Goal: Task Accomplishment & Management: Manage account settings

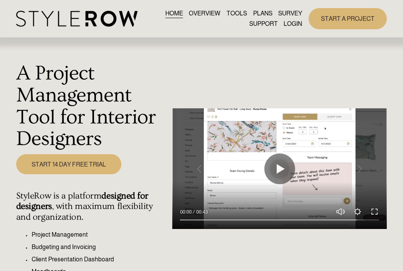
click at [289, 22] on link "LOGIN" at bounding box center [293, 24] width 18 height 10
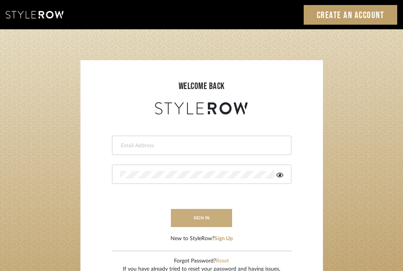
type input "[EMAIL_ADDRESS][DOMAIN_NAME]"
click at [200, 218] on button "sign in" at bounding box center [202, 218] width 62 height 18
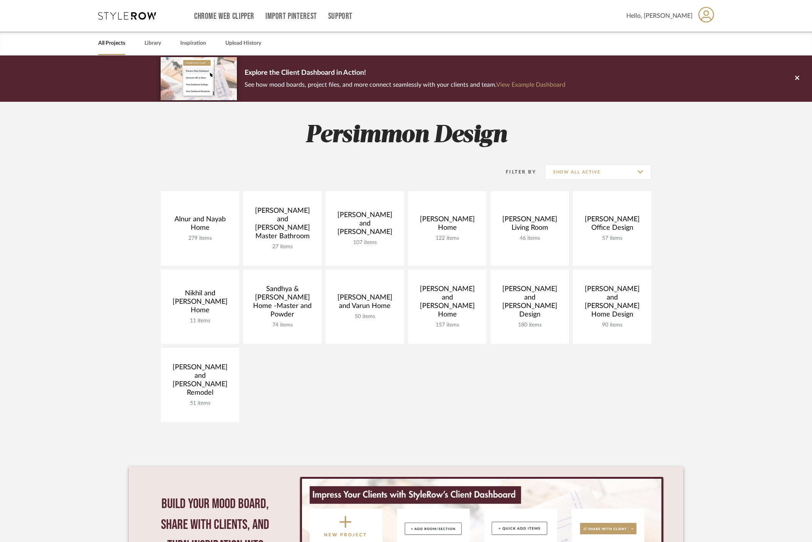
scroll to position [129, 0]
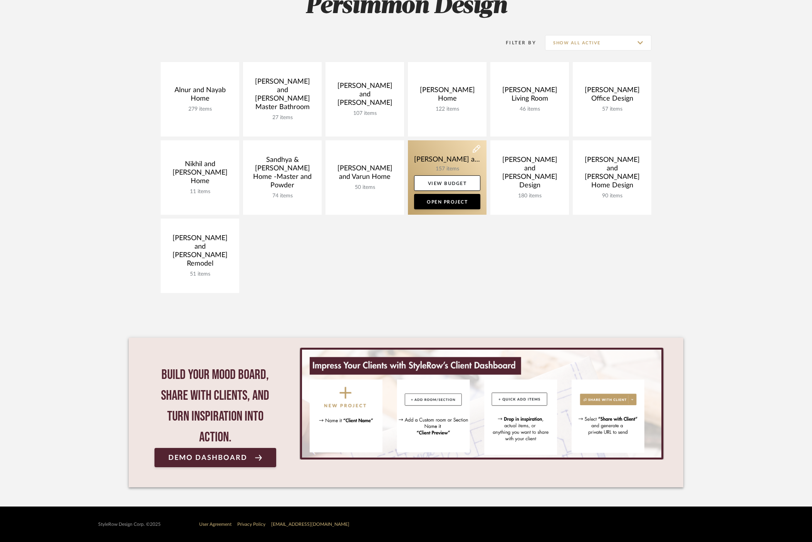
click at [457, 168] on link at bounding box center [447, 177] width 79 height 74
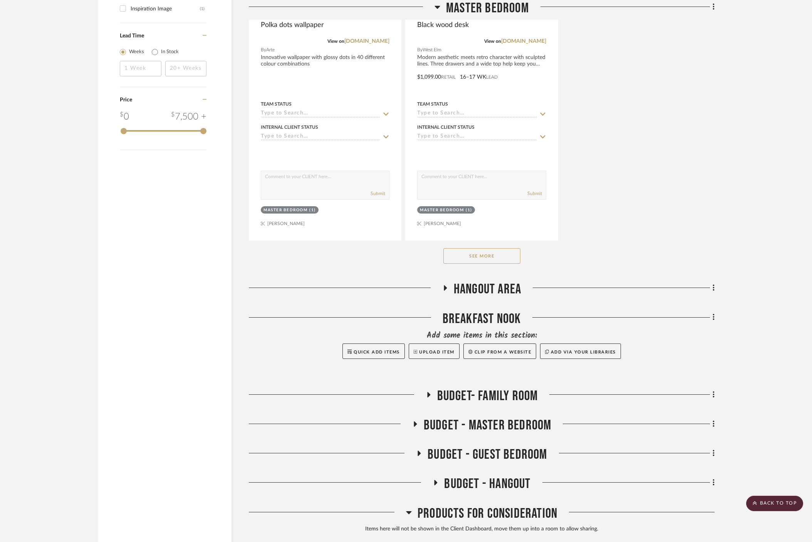
scroll to position [1141, 0]
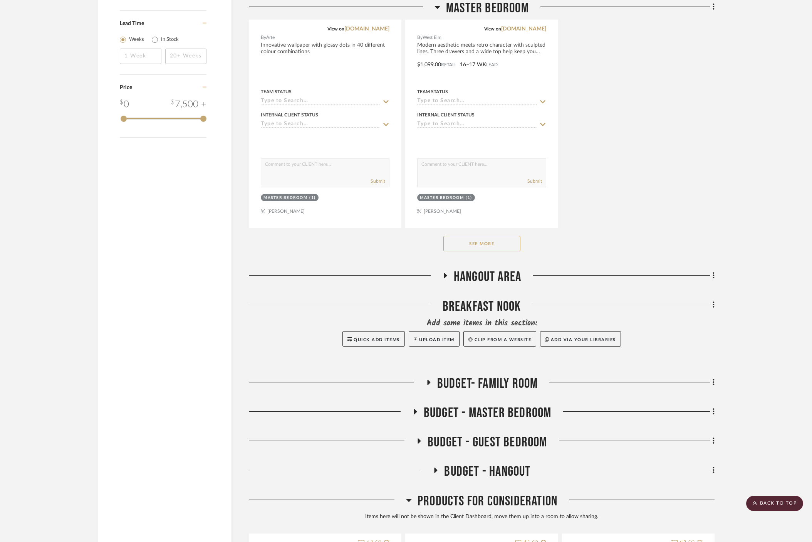
click at [483, 236] on button "See More" at bounding box center [482, 243] width 77 height 15
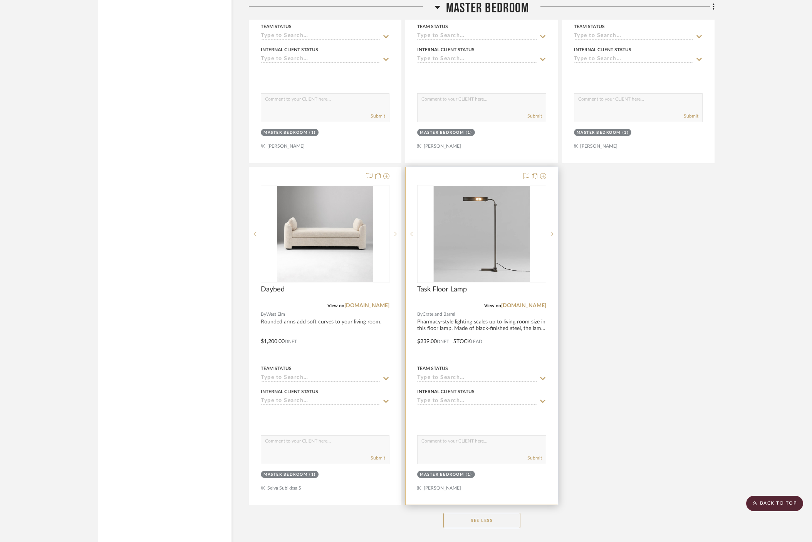
scroll to position [1580, 0]
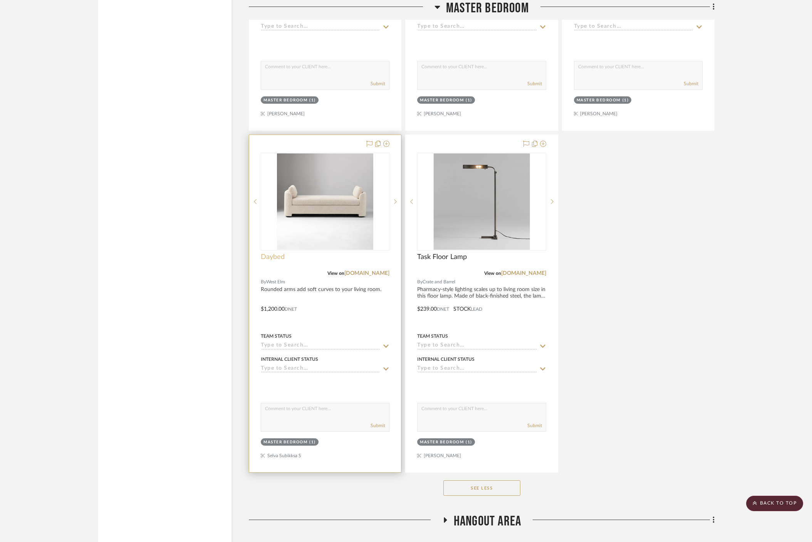
click at [275, 253] on span "Daybed" at bounding box center [273, 257] width 24 height 8
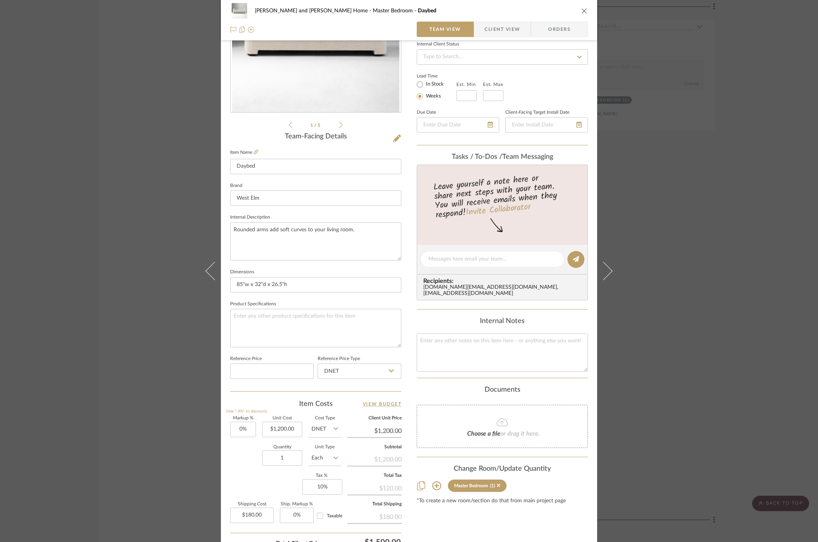
scroll to position [0, 0]
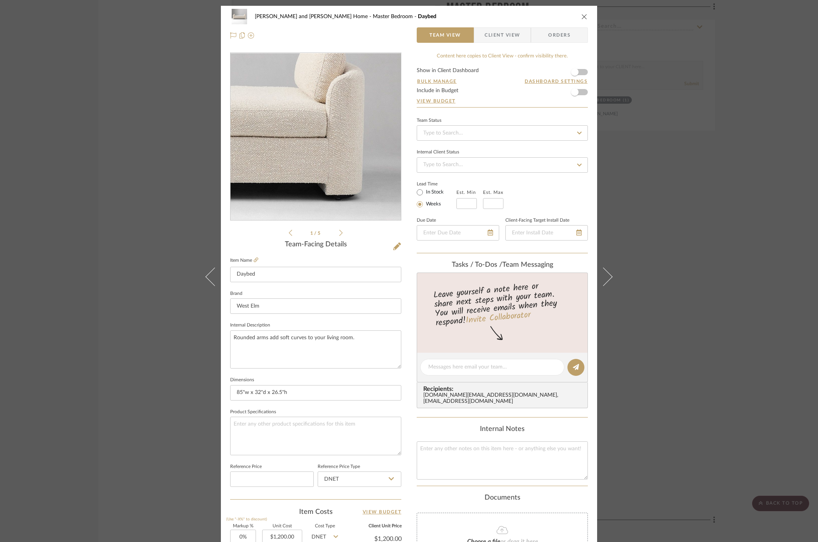
click at [390, 143] on img "0" at bounding box center [315, 136] width 167 height 167
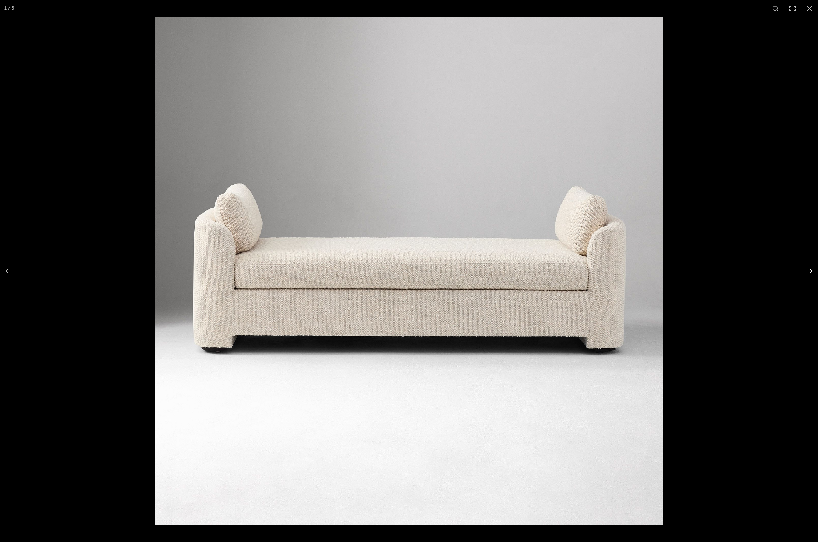
click at [806, 272] on button at bounding box center [804, 271] width 27 height 39
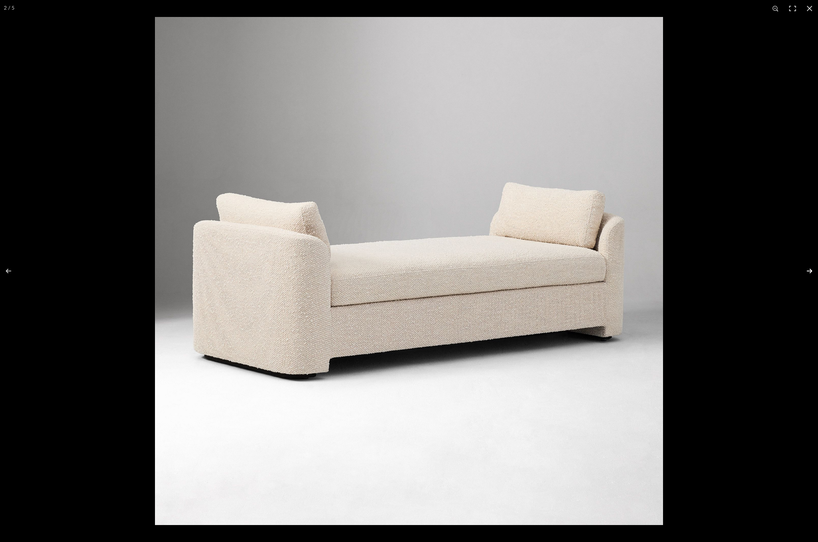
click at [806, 272] on button at bounding box center [804, 271] width 27 height 39
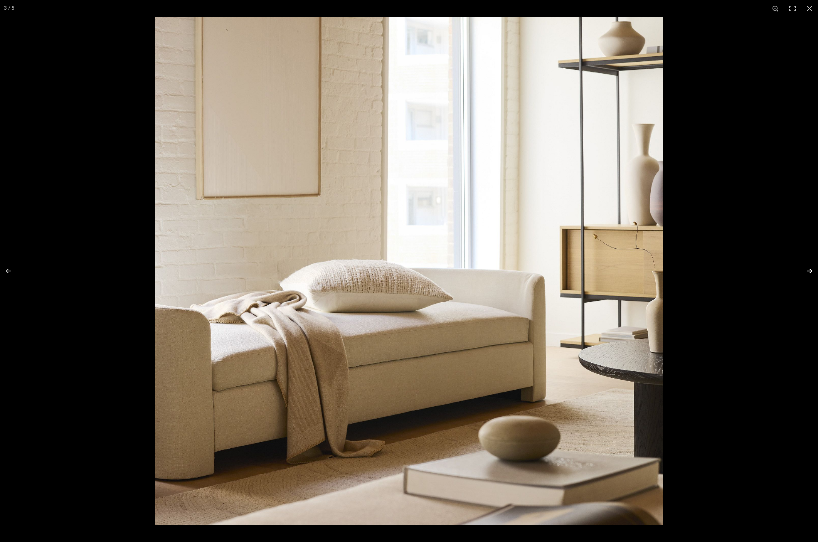
click at [806, 272] on button at bounding box center [804, 271] width 27 height 39
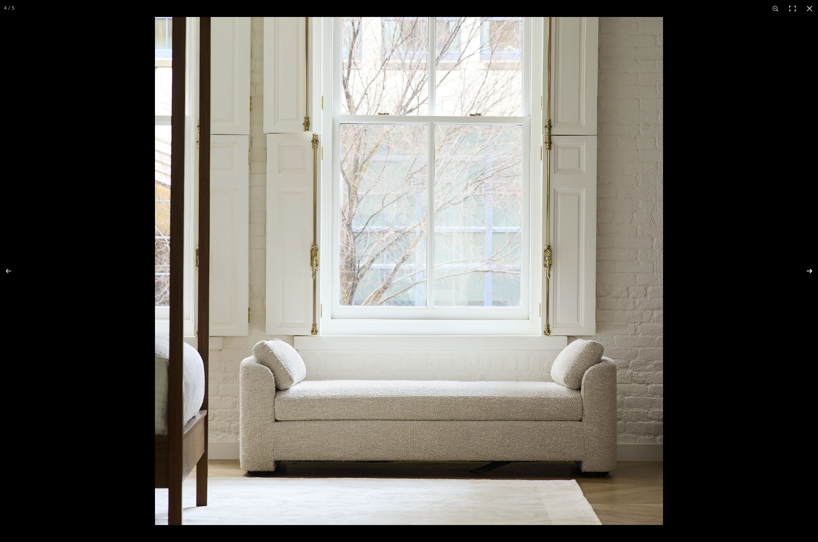
click at [806, 272] on button at bounding box center [804, 271] width 27 height 39
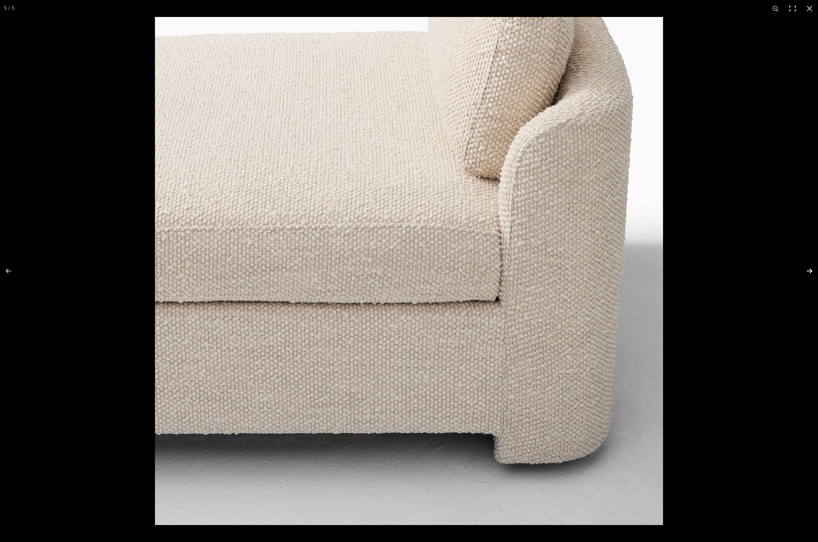
click at [806, 272] on button at bounding box center [804, 271] width 27 height 39
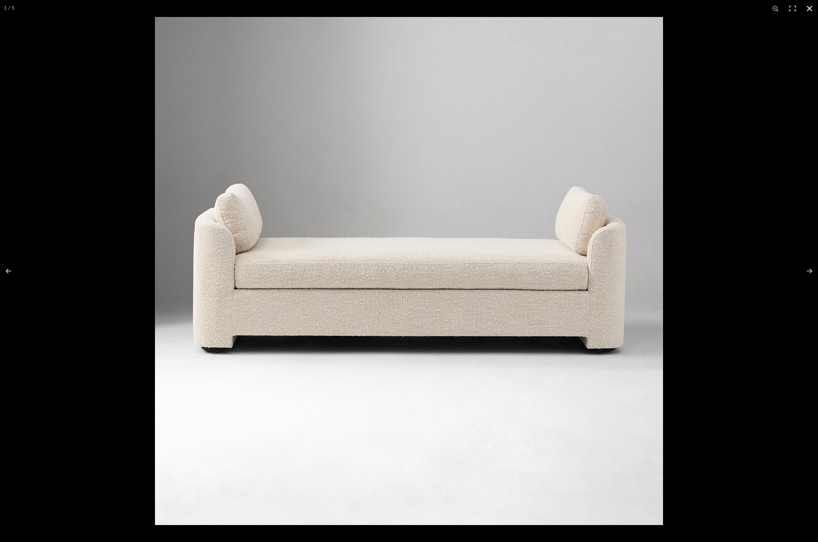
click at [808, 8] on button at bounding box center [809, 8] width 17 height 17
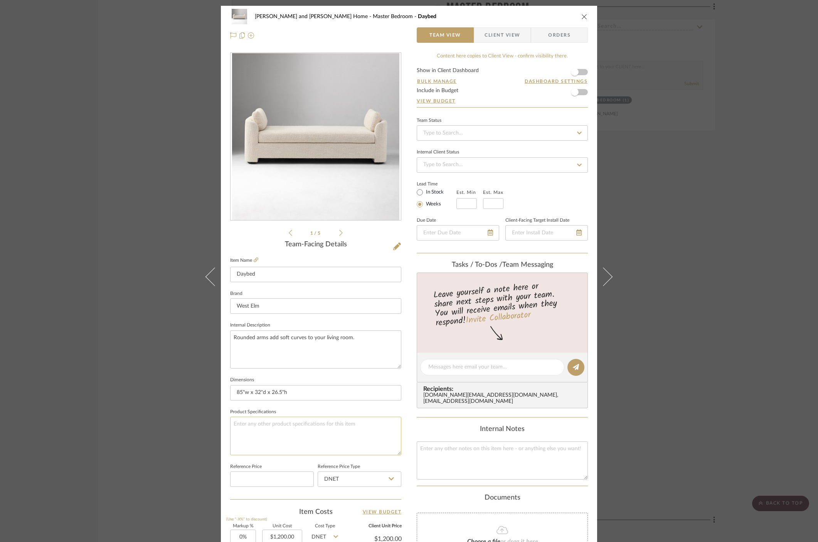
click at [268, 438] on textarea at bounding box center [315, 436] width 171 height 38
type textarea "Golden Oak fabric"
click at [395, 246] on icon at bounding box center [397, 246] width 8 height 8
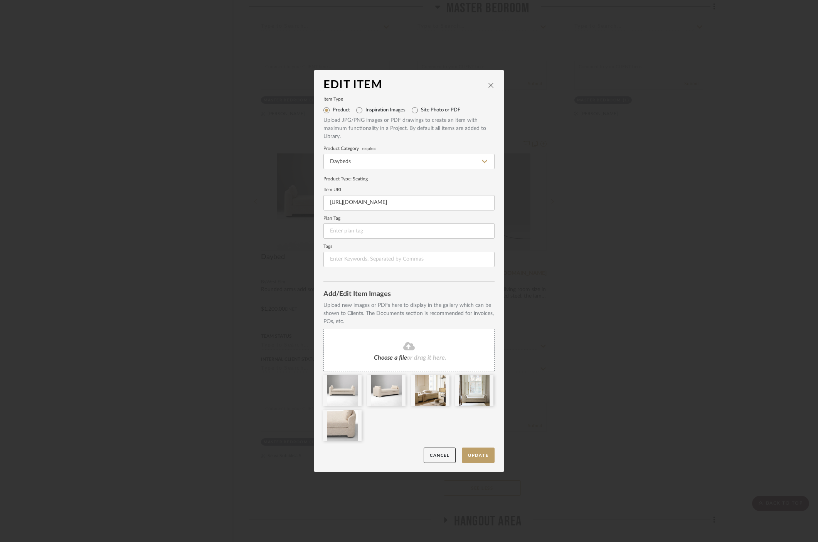
click at [390, 361] on div "Choose a file or drag it here." at bounding box center [408, 350] width 171 height 43
click at [478, 456] on button "Update" at bounding box center [478, 455] width 33 height 16
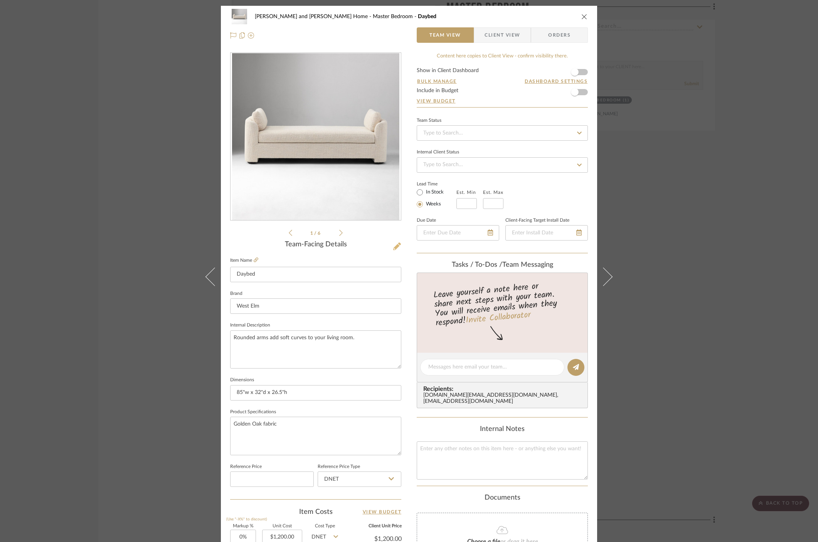
click at [396, 249] on icon at bounding box center [397, 246] width 8 height 8
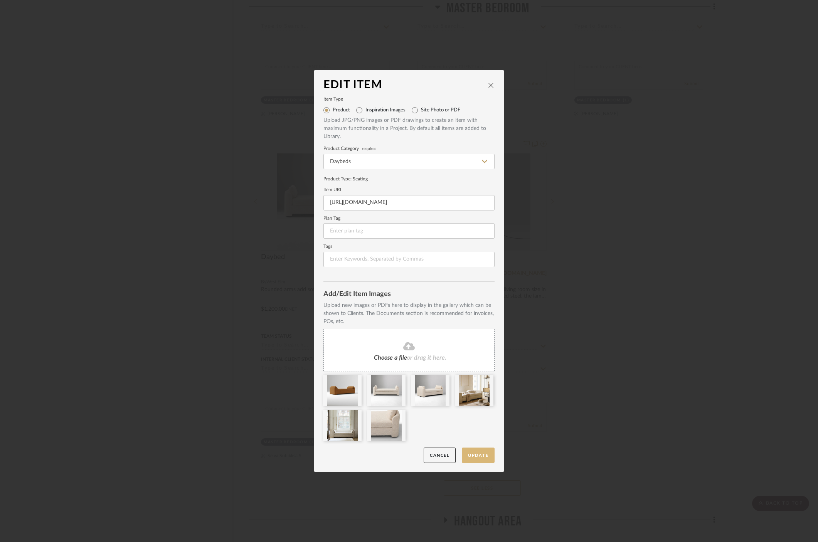
click at [477, 455] on button "Update" at bounding box center [478, 455] width 33 height 16
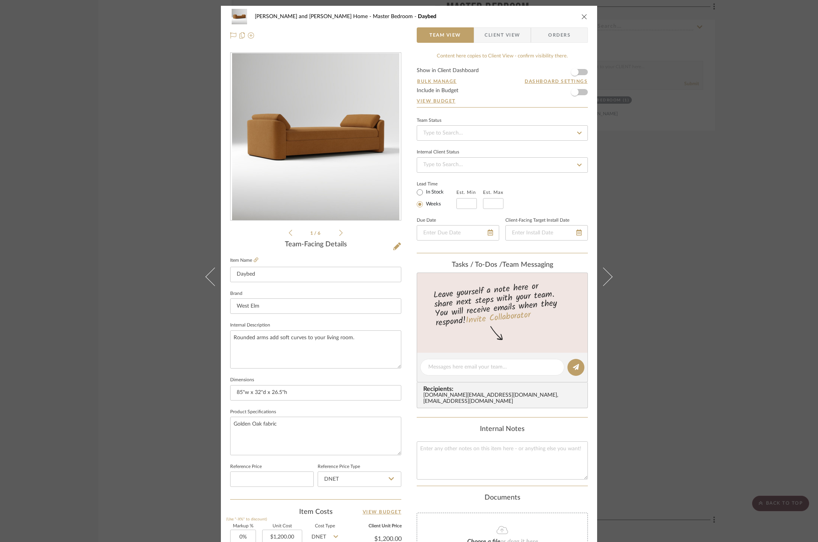
scroll to position [176, 0]
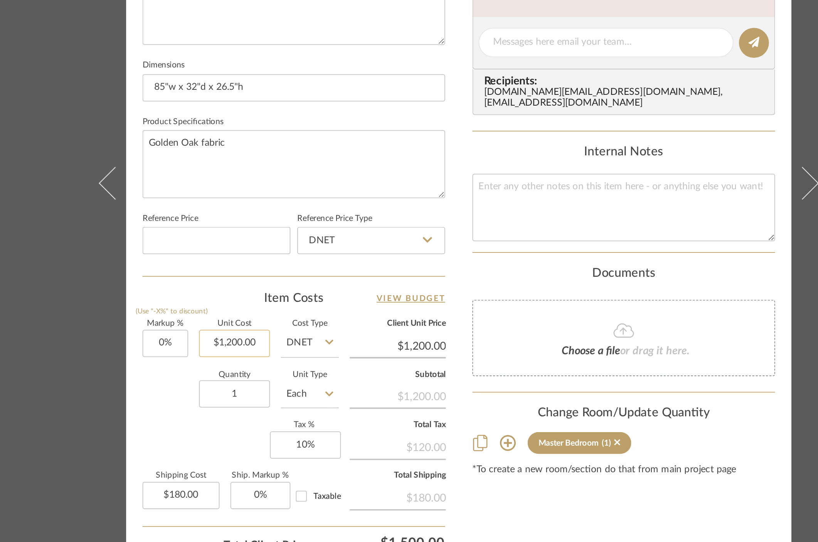
type input "1200.00"
type input "1200.0"
type input "$0.00"
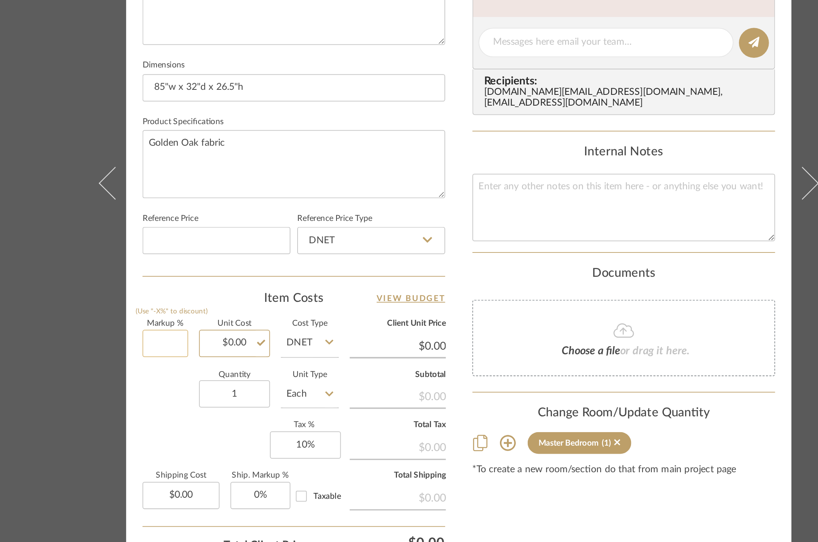
type input "1200.0"
type input "0%"
type input "$999.00"
click at [246, 407] on div "Markup % (Use "-X%" to discount) 0% Unit Cost $999.00 Cost Type DNET Client Uni…" at bounding box center [315, 404] width 171 height 113
type input "$999.00"
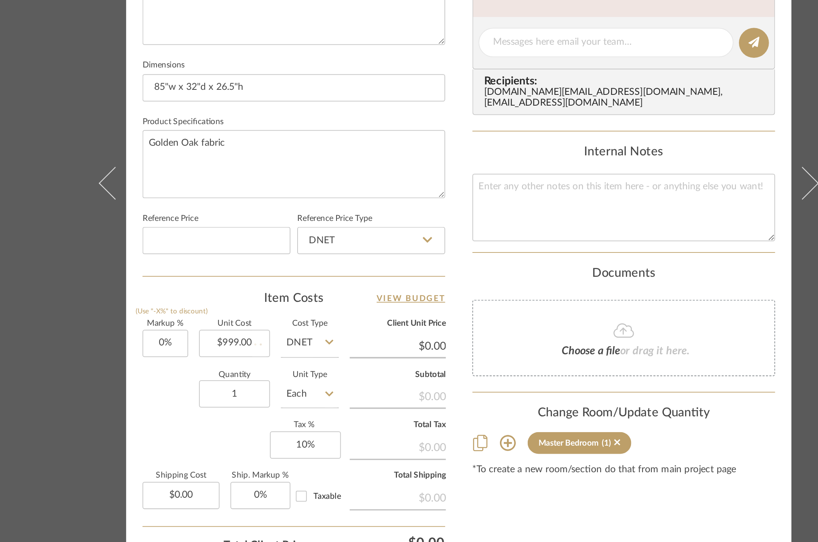
type input "$149.85"
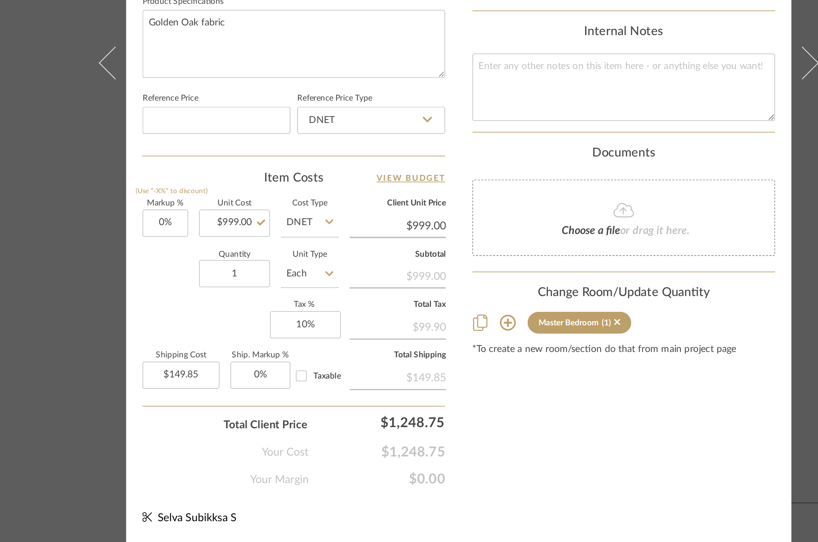
scroll to position [0, 0]
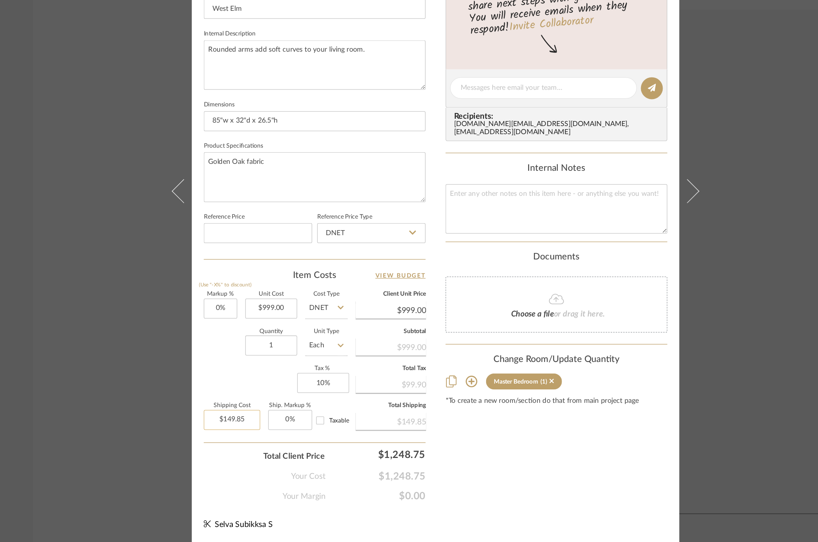
type input "149.85"
click at [493, 467] on div "Content here copies to Client View - confirm visibility there. Show in Client D…" at bounding box center [502, 194] width 171 height 634
type input "$0.00"
click at [630, 396] on div "Sharika and Ashish Home Master Bedroom Daybed Team View Client View Orders 1 / …" at bounding box center [409, 271] width 818 height 542
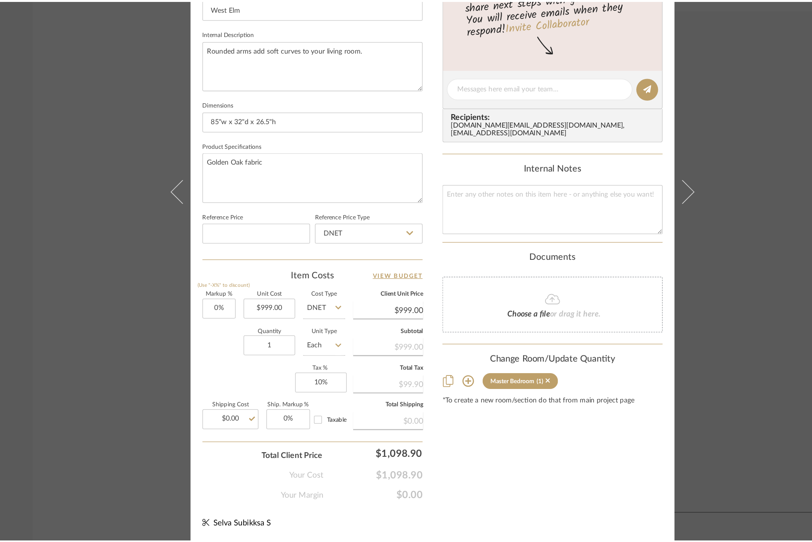
scroll to position [1580, 0]
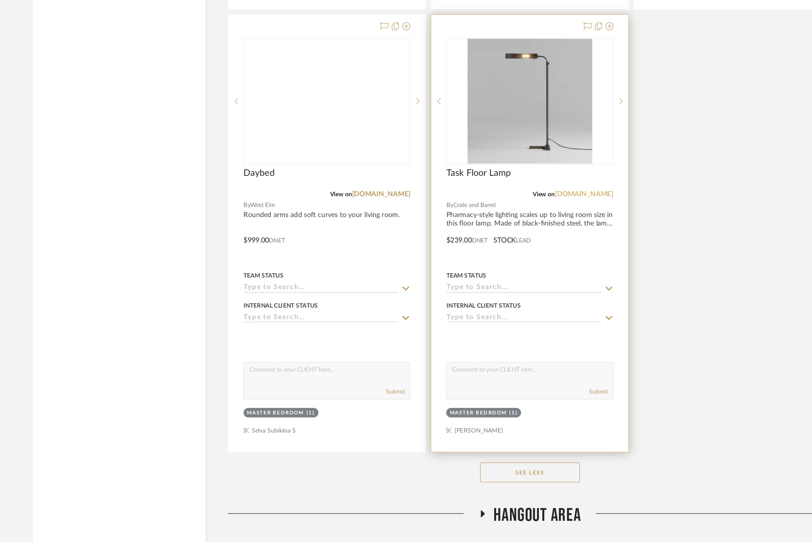
click at [526, 270] on link "crateandbarrel.com" at bounding box center [523, 272] width 45 height 5
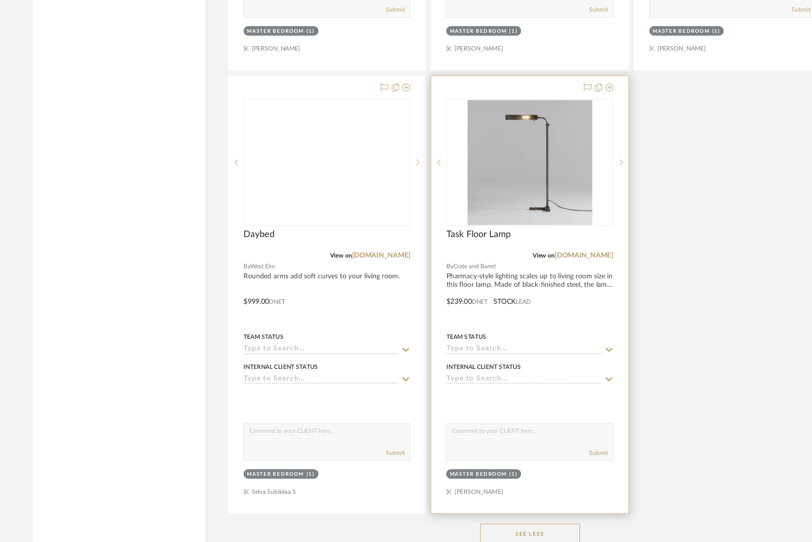
click at [447, 233] on div at bounding box center [482, 303] width 152 height 337
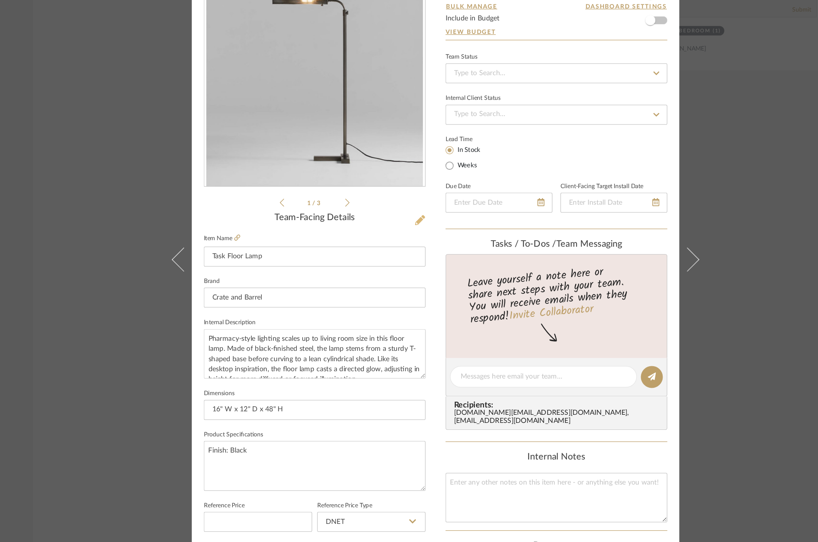
click at [393, 244] on icon at bounding box center [397, 246] width 8 height 8
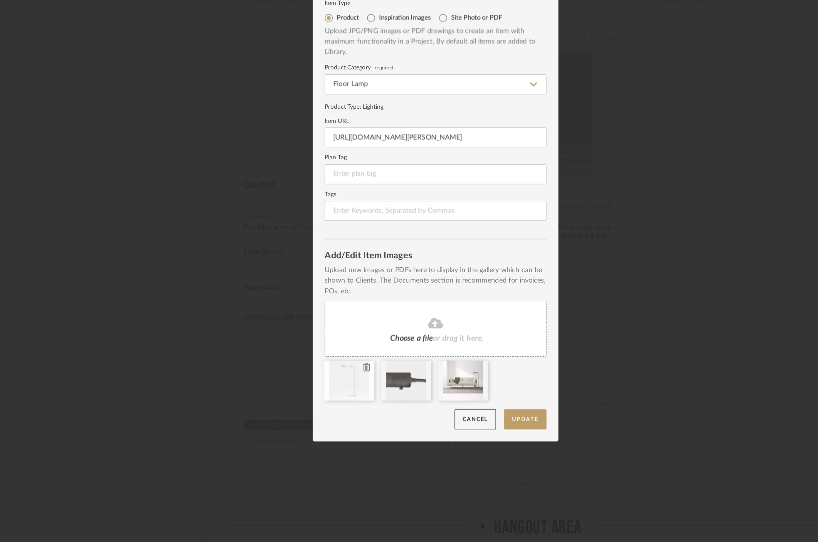
click at [353, 396] on icon at bounding box center [355, 397] width 5 height 6
click at [0, 0] on icon at bounding box center [0, 0] width 0 height 0
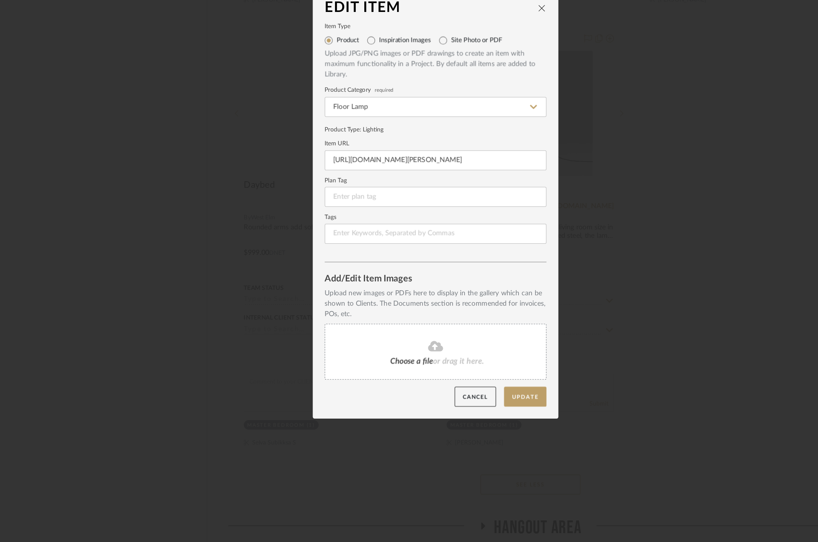
click at [398, 386] on div "Choose a file or drag it here." at bounding box center [408, 385] width 171 height 43
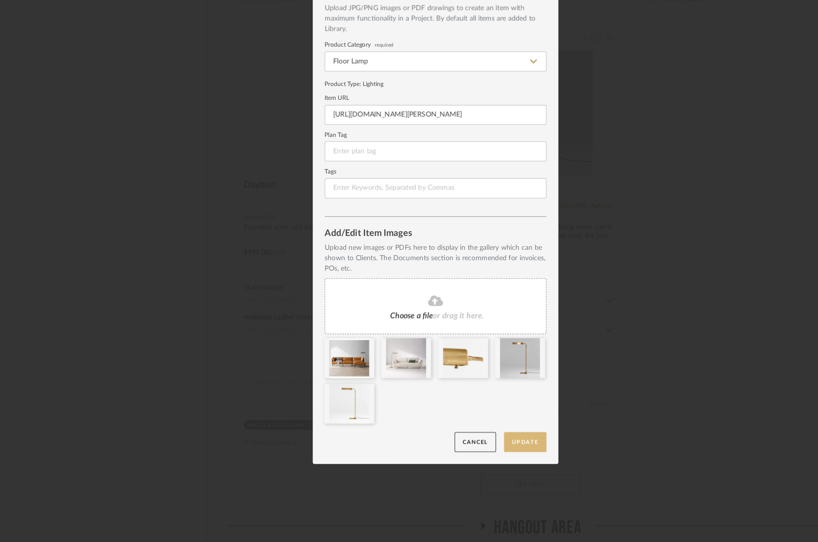
click at [479, 454] on button "Update" at bounding box center [478, 455] width 33 height 16
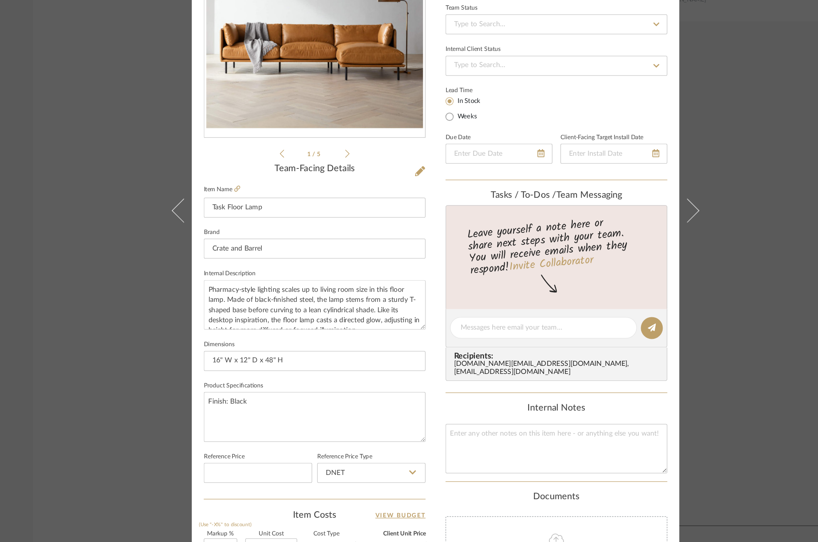
click at [637, 166] on div "Sharika and Ashish Home Master Bedroom Task Floor Lamp Team View Client View Or…" at bounding box center [409, 271] width 818 height 542
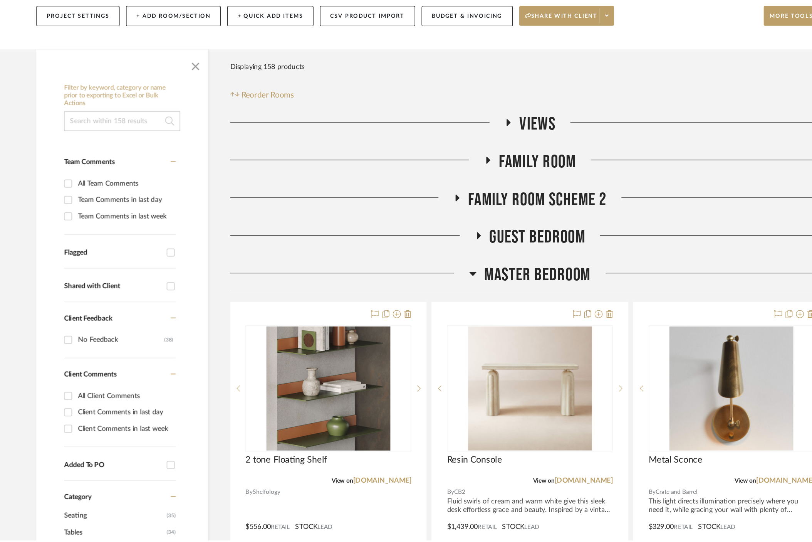
scroll to position [1580, 0]
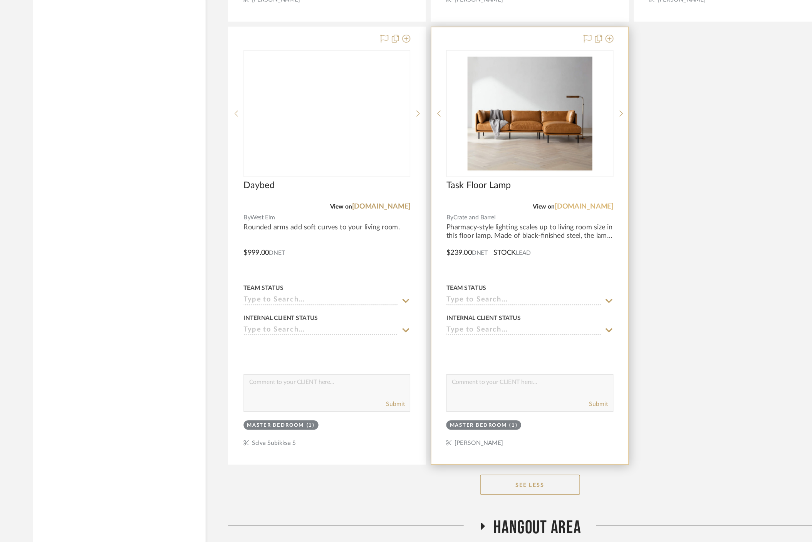
click at [543, 270] on link "crateandbarrel.com" at bounding box center [523, 272] width 45 height 5
click at [452, 333] on div "Team Status" at bounding box center [481, 336] width 129 height 7
click at [455, 253] on div "Task Floor Lamp" at bounding box center [481, 261] width 129 height 17
click at [449, 253] on span "Task Floor Lamp" at bounding box center [442, 257] width 50 height 8
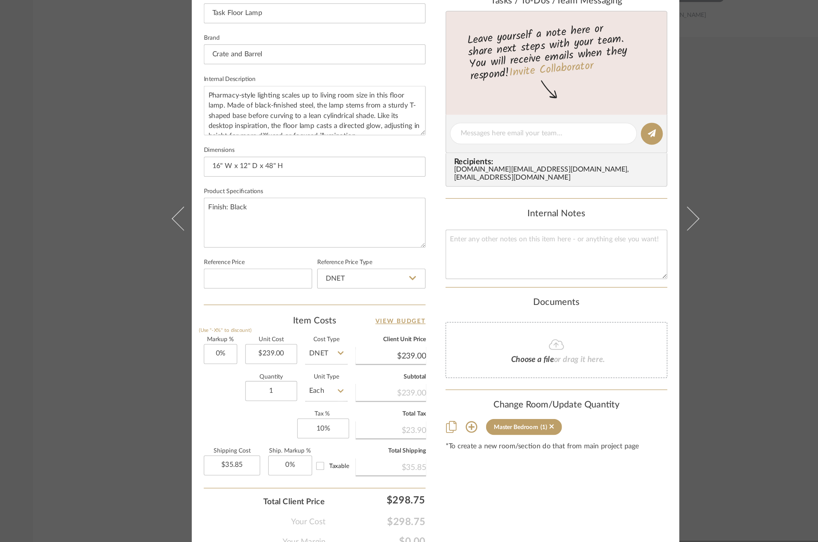
scroll to position [0, 0]
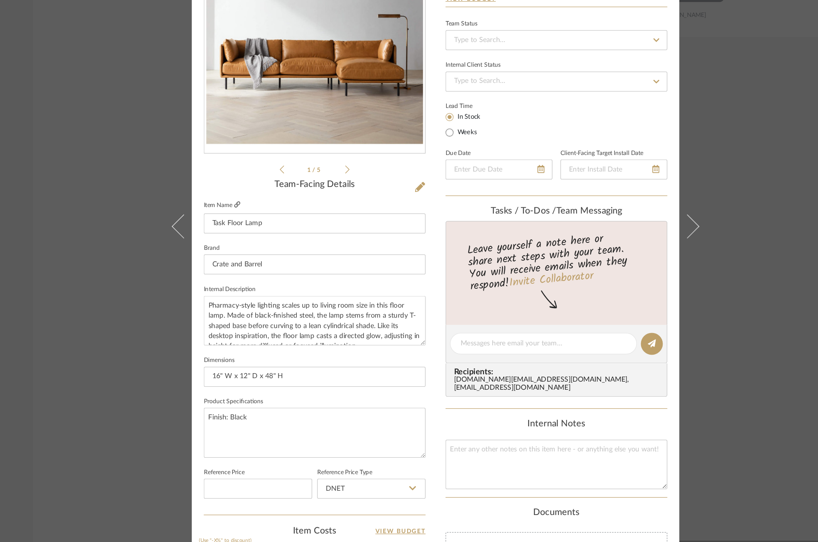
click at [254, 259] on icon at bounding box center [256, 259] width 5 height 5
click at [395, 246] on icon at bounding box center [397, 246] width 8 height 8
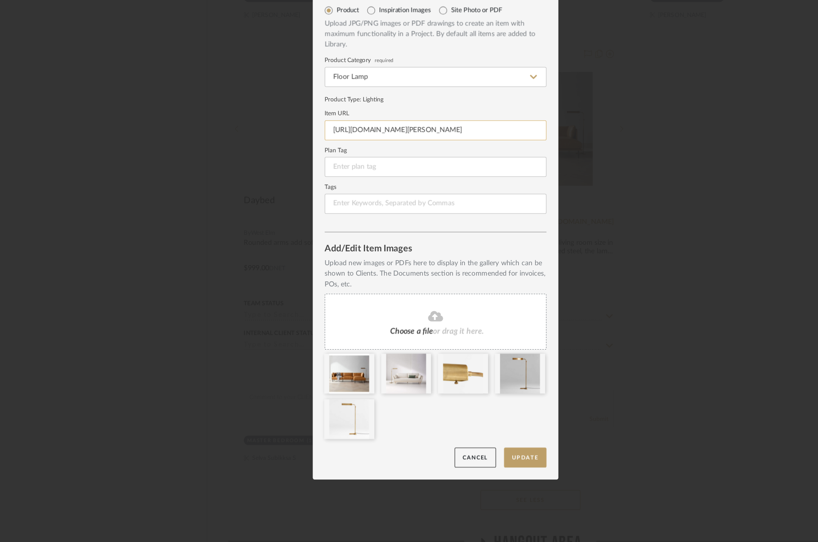
click at [386, 203] on input "https://www.crateandbarrel.com/fleming-black-metal-floor-lamp/s407664" at bounding box center [408, 202] width 171 height 15
paste input "antique-brass-floor-lamp-48/s407698?st=Fleming+Antique+Brass+Floor+Lamp+48%22"
type input "https://www.crateandbarrel.com/fleming-antique-brass-floor-lamp-48/s407698?st=F…"
click at [480, 455] on button "Update" at bounding box center [478, 455] width 33 height 16
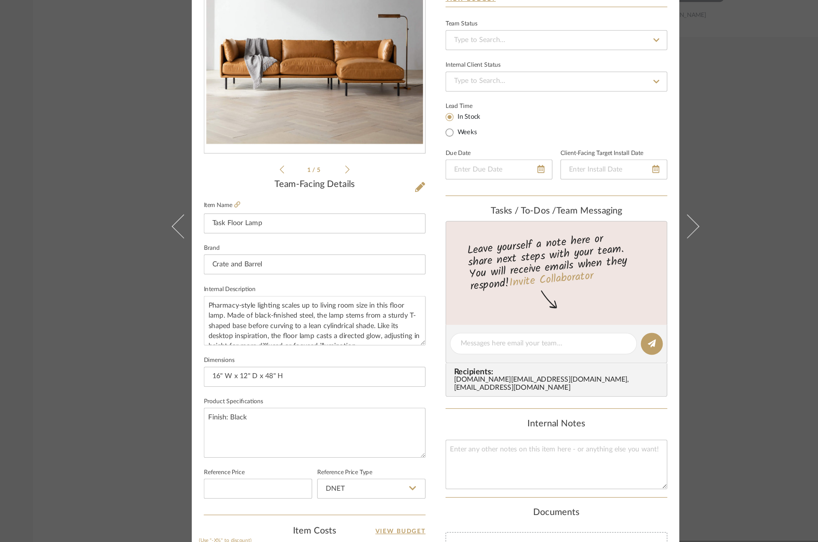
scroll to position [38, 0]
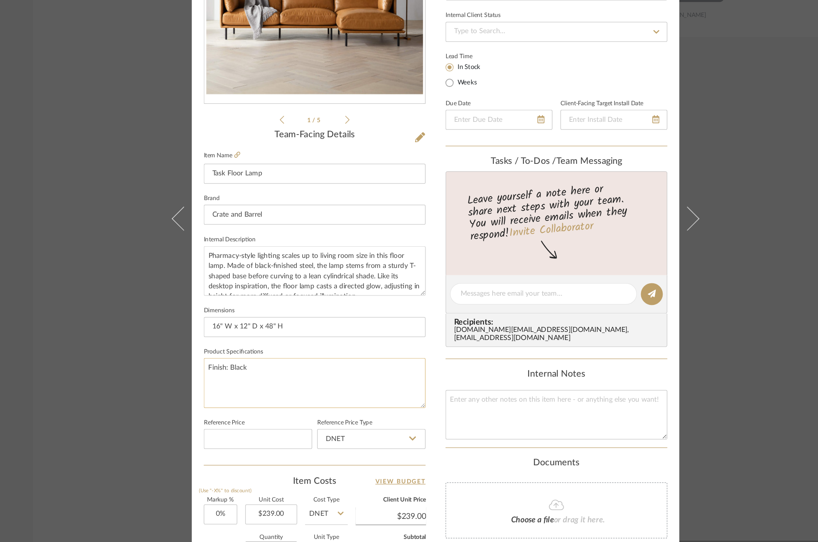
click at [252, 385] on textarea "Finish: Black" at bounding box center [315, 397] width 171 height 38
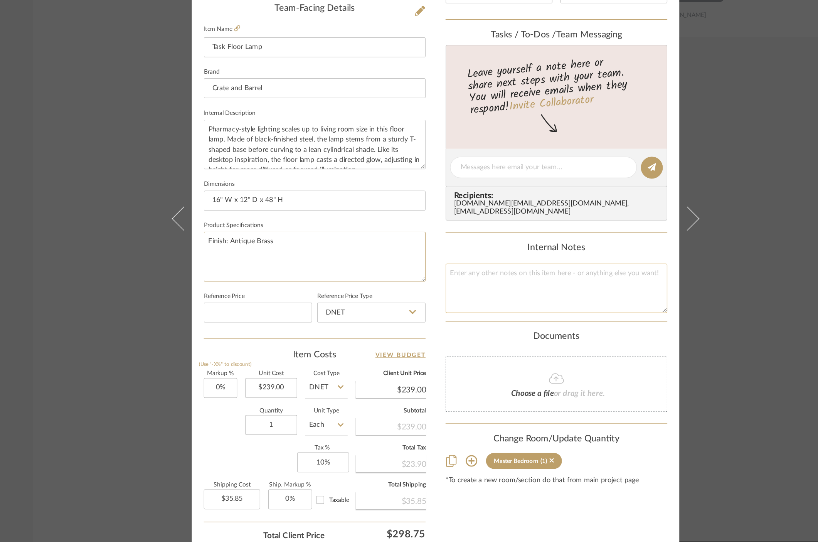
scroll to position [176, 0]
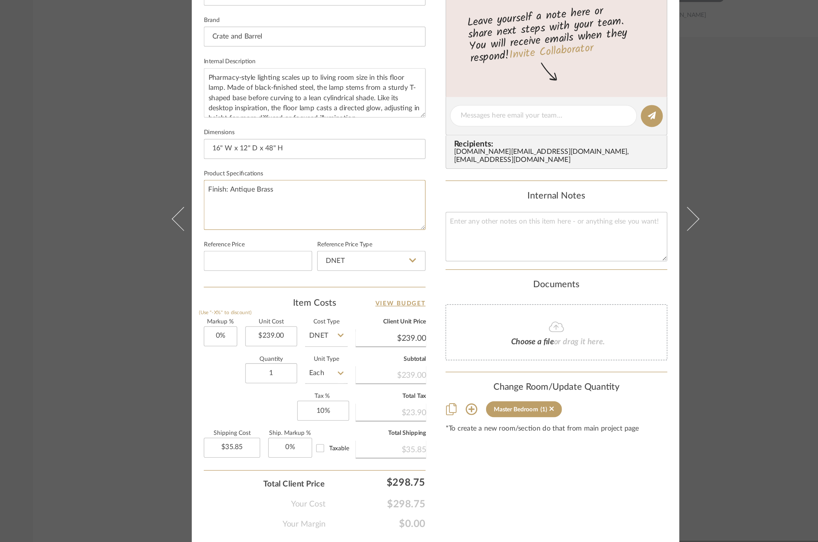
type textarea "Finish: Antique Brass"
click at [619, 419] on div "Sharika and Ashish Home Master Bedroom Task Floor Lamp Team View Client View Or…" at bounding box center [409, 271] width 818 height 542
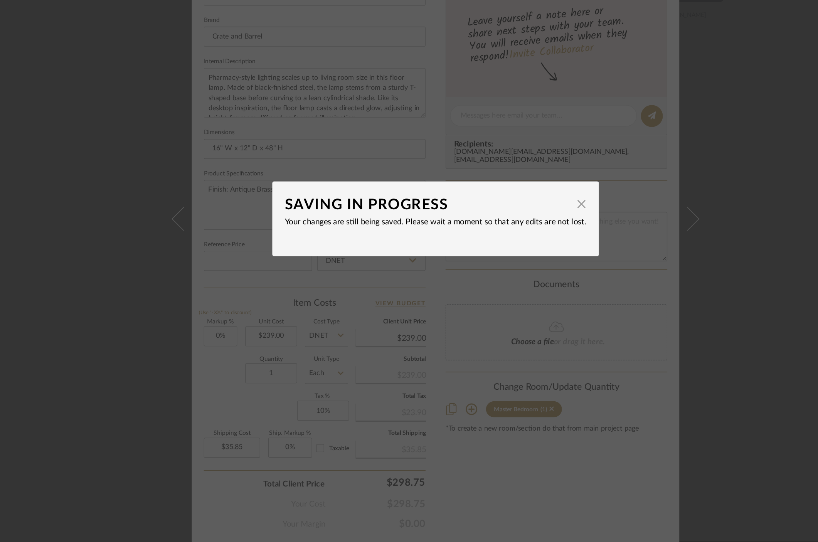
drag, startPoint x: 520, startPoint y: 265, endPoint x: 609, endPoint y: 309, distance: 99.4
click at [537, 267] on div "SAVING IN PROGRESS × Your changes are still being saved. Please wait a moment s…" at bounding box center [409, 271] width 818 height 542
click at [521, 265] on span "button" at bounding box center [521, 259] width 15 height 15
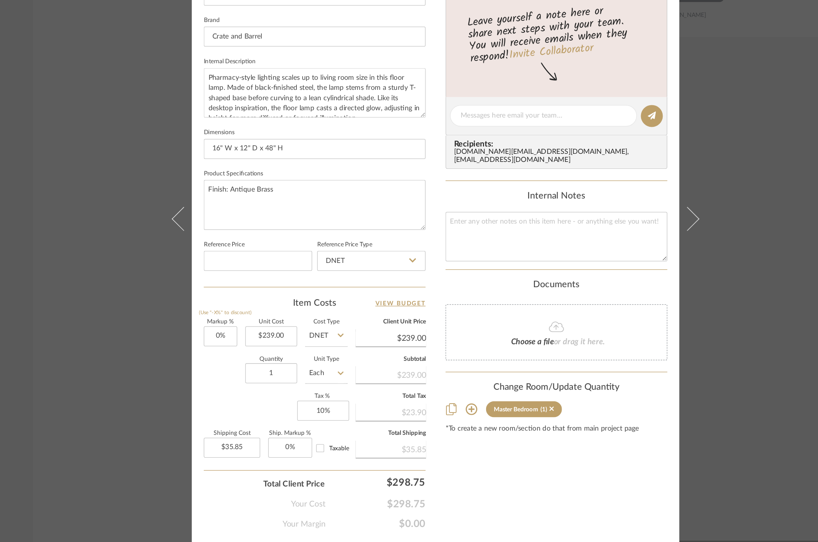
click at [649, 178] on div "Sharika and Ashish Home Master Bedroom Task Floor Lamp Team View Client View Or…" at bounding box center [409, 271] width 818 height 542
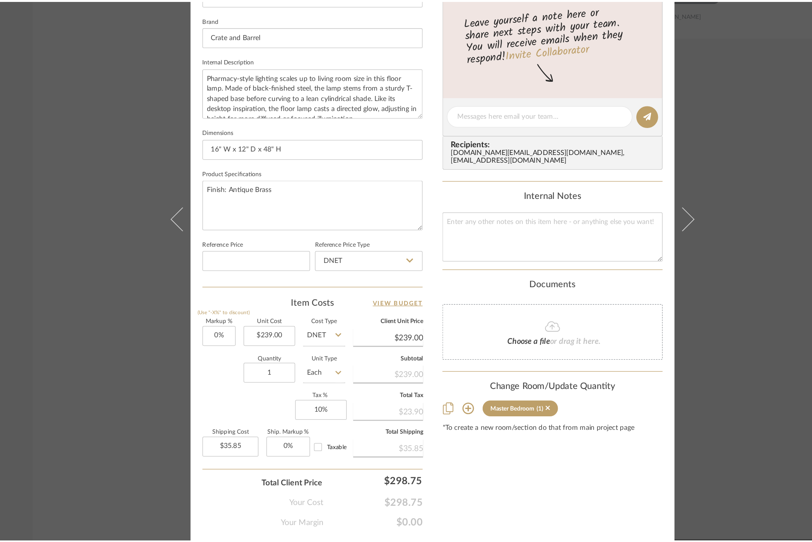
scroll to position [1580, 0]
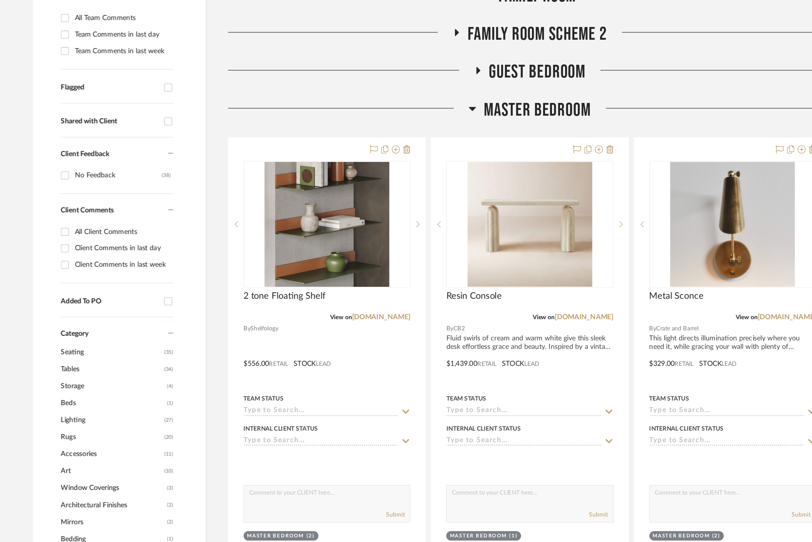
scroll to position [0, 0]
